Goal: Task Accomplishment & Management: Complete application form

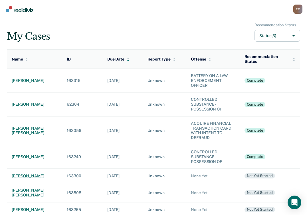
click at [31, 174] on div "[PERSON_NAME]" at bounding box center [35, 176] width 46 height 5
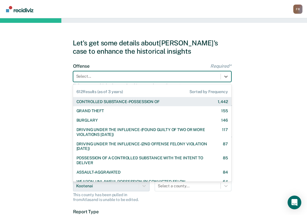
click at [114, 80] on div "Select..." at bounding box center [146, 76] width 147 height 8
click at [101, 104] on div "CONTROLLED SUBSTANCE-POSSESSION OF 1,442" at bounding box center [152, 101] width 159 height 9
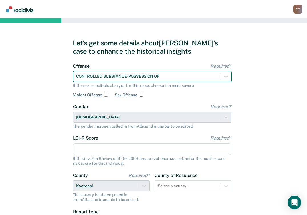
click at [101, 148] on input "LSI-R Score Required*" at bounding box center [152, 149] width 159 height 12
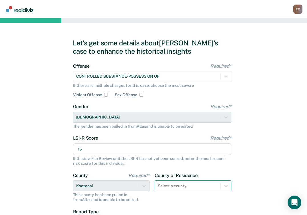
type input "15"
click at [171, 186] on div "Select a county..." at bounding box center [193, 186] width 77 height 11
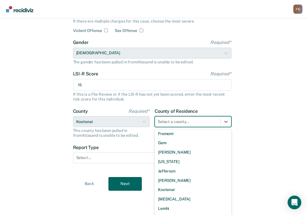
scroll to position [200, 0]
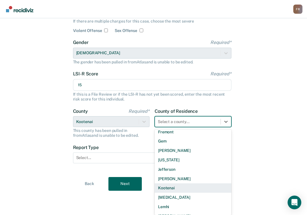
click at [170, 186] on div "Kootenai" at bounding box center [193, 187] width 77 height 9
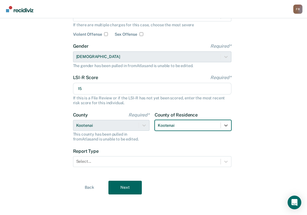
scroll to position [61, 0]
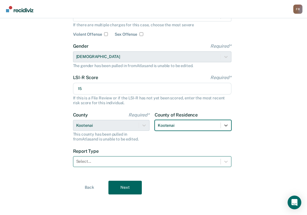
click at [119, 163] on div at bounding box center [147, 162] width 142 height 6
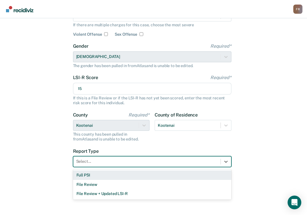
click at [102, 173] on div "Full PSI" at bounding box center [152, 175] width 159 height 9
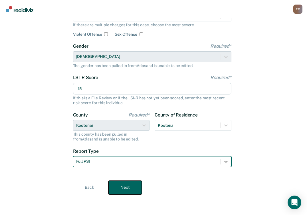
click at [125, 188] on button "Next" at bounding box center [125, 188] width 33 height 14
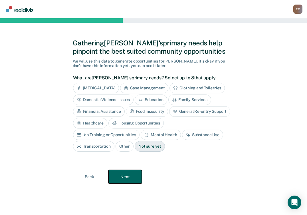
scroll to position [0, 0]
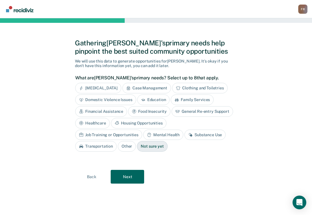
click at [143, 133] on div "Mental Health" at bounding box center [163, 135] width 40 height 11
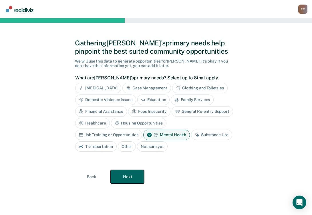
click at [124, 179] on button "Next" at bounding box center [127, 177] width 33 height 14
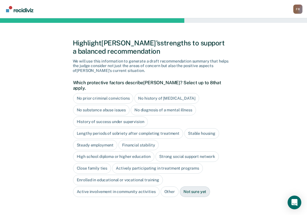
click at [108, 93] on div "No prior criminal convictions" at bounding box center [103, 98] width 61 height 11
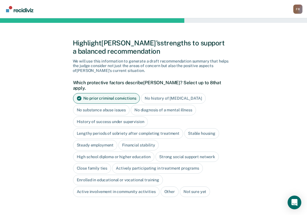
click at [149, 93] on div "No history of [MEDICAL_DATA]" at bounding box center [173, 98] width 65 height 11
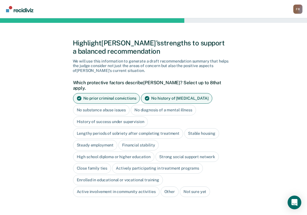
click at [148, 105] on div "No diagnosis of a mental illness" at bounding box center [163, 110] width 65 height 11
click at [135, 108] on icon at bounding box center [137, 110] width 5 height 5
click at [100, 105] on div "No substance abuse issues" at bounding box center [101, 110] width 57 height 11
click at [190, 129] on div "Stable housing" at bounding box center [202, 133] width 35 height 11
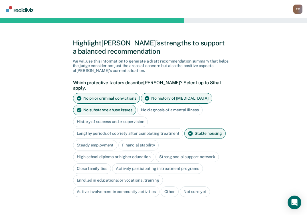
click at [105, 141] on div "Steady employment" at bounding box center [95, 145] width 45 height 11
click at [100, 152] on div "High school diploma or higher education" at bounding box center [114, 157] width 82 height 11
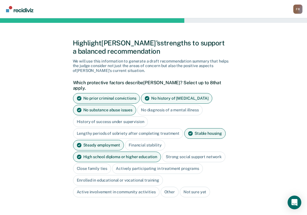
click at [101, 163] on div "Close family ties" at bounding box center [92, 168] width 38 height 11
click at [101, 163] on div "Close family ties" at bounding box center [95, 168] width 45 height 11
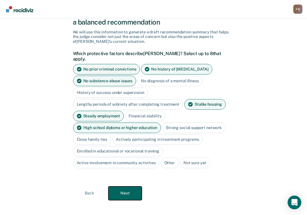
click at [133, 187] on button "Next" at bounding box center [125, 194] width 33 height 14
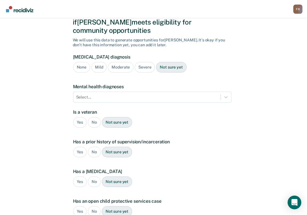
scroll to position [105, 0]
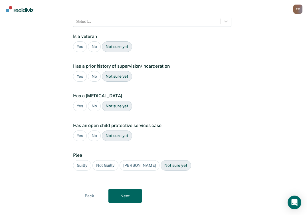
click at [92, 41] on div "No" at bounding box center [94, 46] width 13 height 11
click at [90, 71] on div "No" at bounding box center [94, 76] width 13 height 11
click at [94, 101] on div "No" at bounding box center [94, 106] width 13 height 11
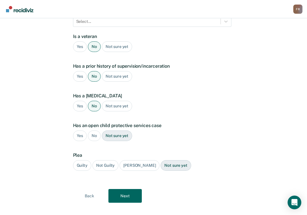
click at [93, 131] on div "No" at bounding box center [94, 136] width 13 height 11
click at [127, 160] on div "[PERSON_NAME]" at bounding box center [140, 165] width 40 height 11
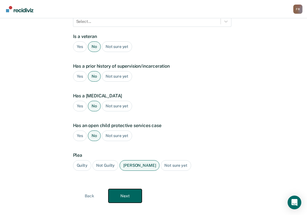
click at [126, 189] on button "Next" at bounding box center [125, 196] width 33 height 14
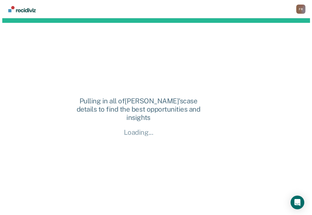
scroll to position [0, 0]
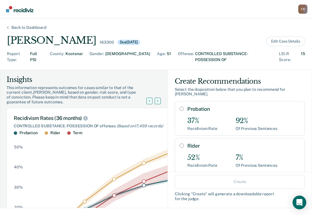
click at [179, 107] on input "Probation" at bounding box center [181, 109] width 4 height 5
radio input "true"
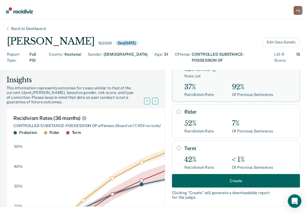
scroll to position [57, 0]
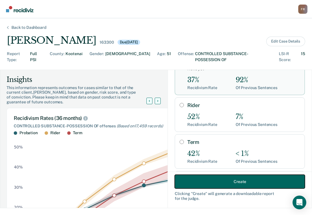
click at [233, 183] on button "Create" at bounding box center [240, 182] width 130 height 14
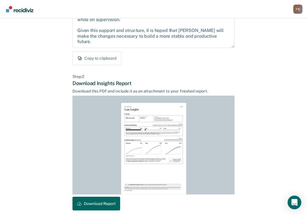
scroll to position [111, 0]
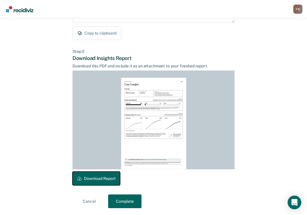
click at [99, 181] on button "Download Report" at bounding box center [97, 179] width 48 height 14
click at [122, 201] on button "Complete" at bounding box center [124, 202] width 33 height 14
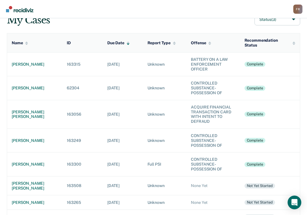
scroll to position [57, 0]
